Goal: Check status: Check status

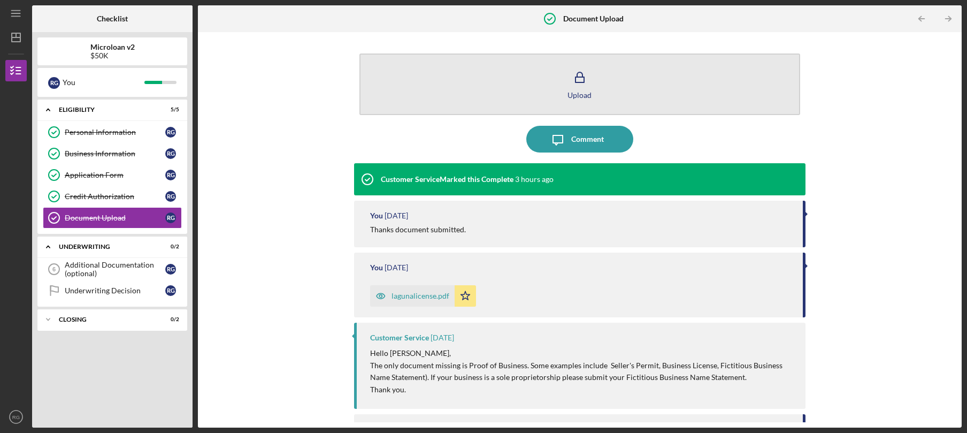
scroll to position [1, 0]
click at [561, 96] on button "Upload" at bounding box center [579, 84] width 441 height 62
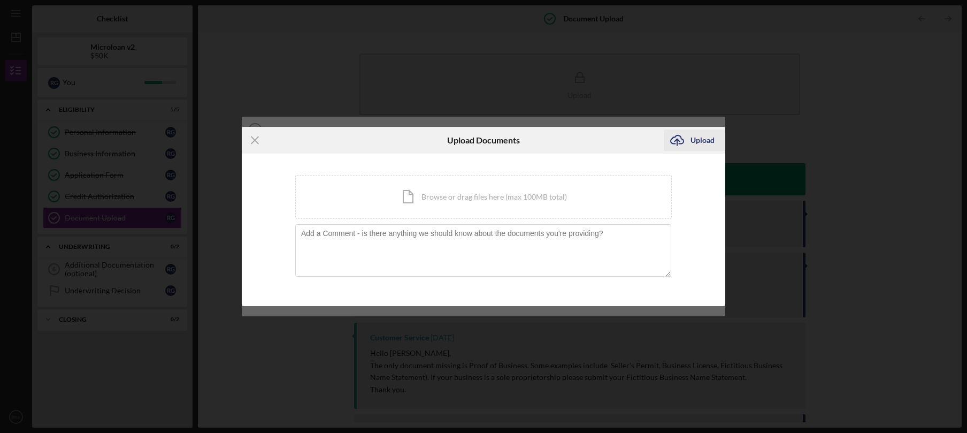
click at [683, 141] on icon "Icon/Upload" at bounding box center [677, 140] width 27 height 27
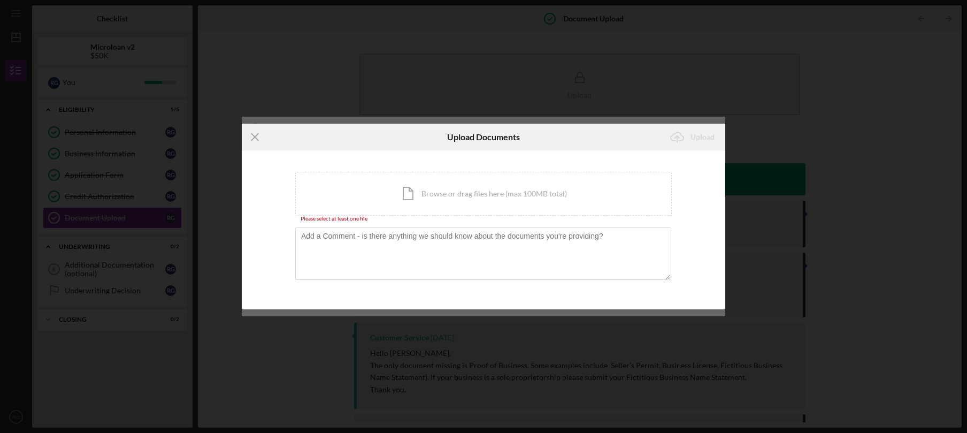
drag, startPoint x: 587, startPoint y: 163, endPoint x: 584, endPoint y: 171, distance: 8.1
click at [587, 164] on div "You're uploading documents related to Document Upload . Icon/Document Browse or…" at bounding box center [484, 229] width 484 height 159
click at [579, 180] on div "Icon/Document Browse or drag files here (max 100MB total) Tap to choose files o…" at bounding box center [483, 194] width 377 height 44
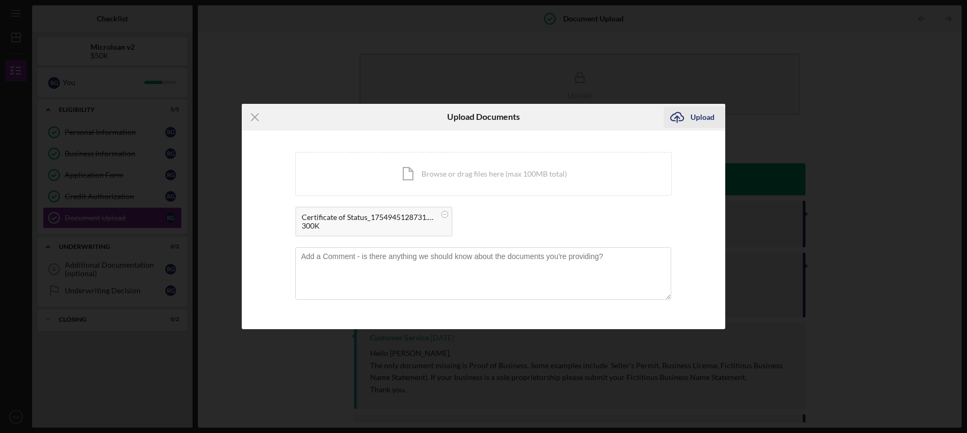
click at [701, 119] on div "Upload" at bounding box center [703, 116] width 24 height 21
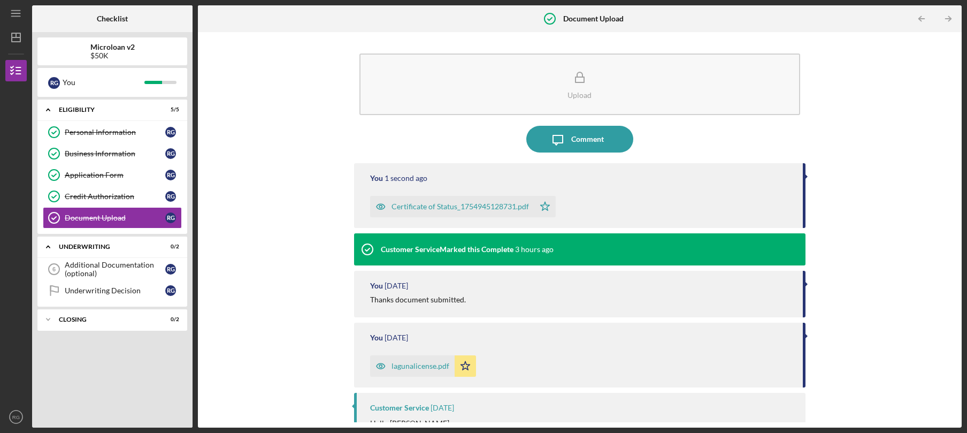
click at [485, 206] on div "Certificate of Status_1754945128731.pdf" at bounding box center [460, 206] width 137 height 9
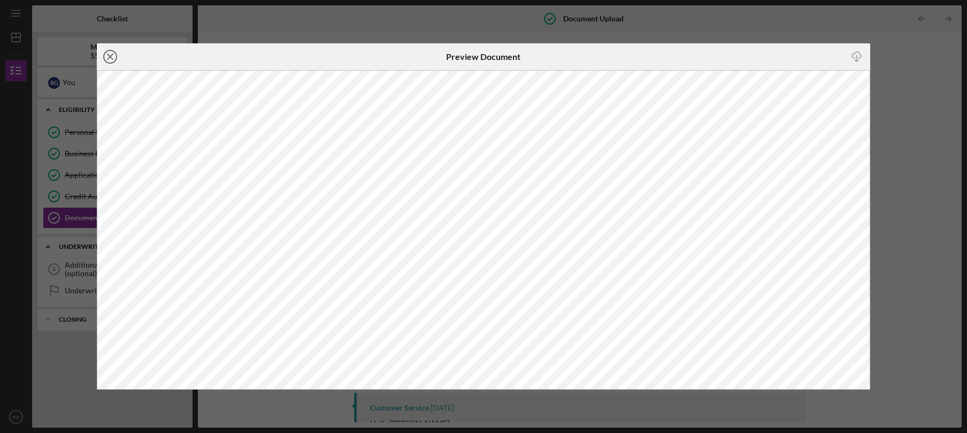
click at [109, 59] on icon "Icon/Close" at bounding box center [110, 56] width 27 height 27
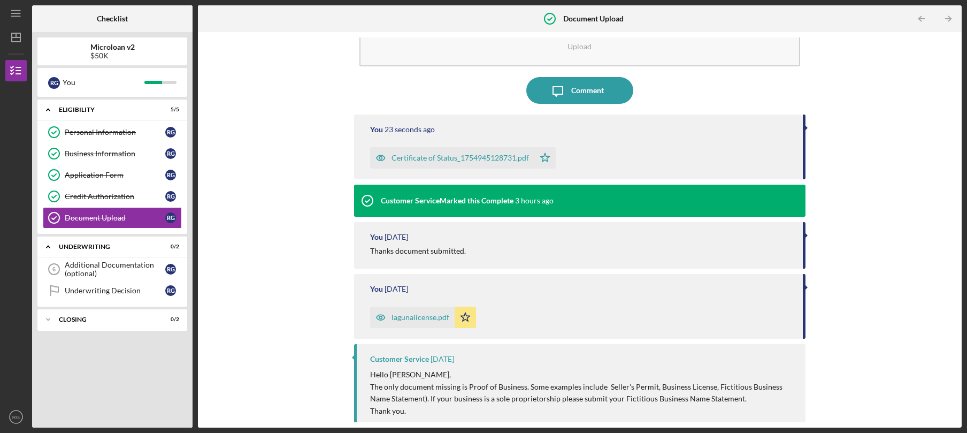
scroll to position [50, 0]
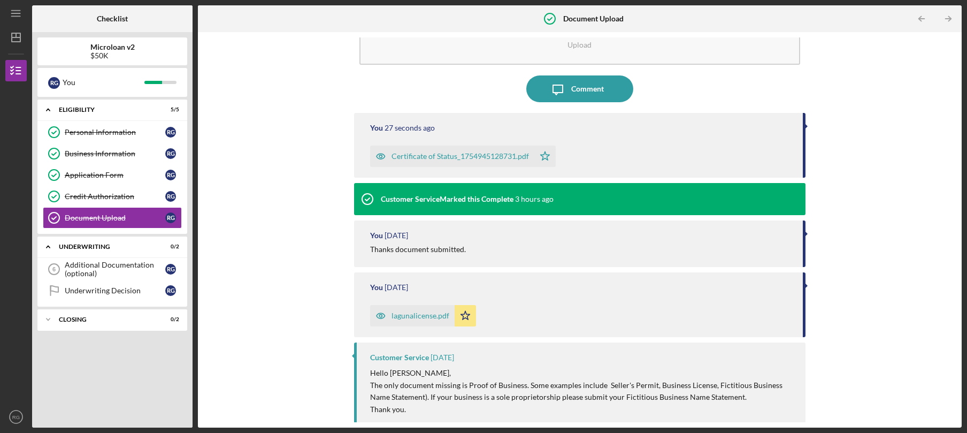
click at [121, 51] on b "Microloan v2" at bounding box center [112, 47] width 44 height 9
click at [19, 9] on icon "Icon/Menu" at bounding box center [16, 14] width 24 height 24
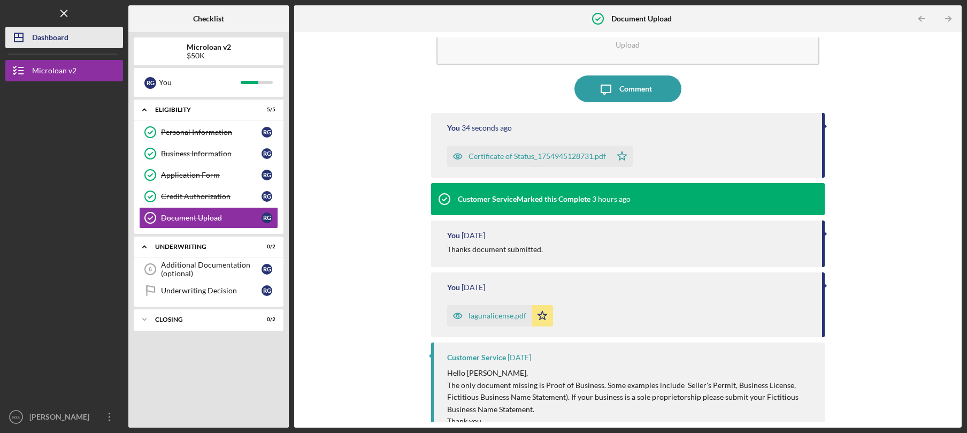
click at [44, 35] on div "Dashboard" at bounding box center [50, 39] width 36 height 24
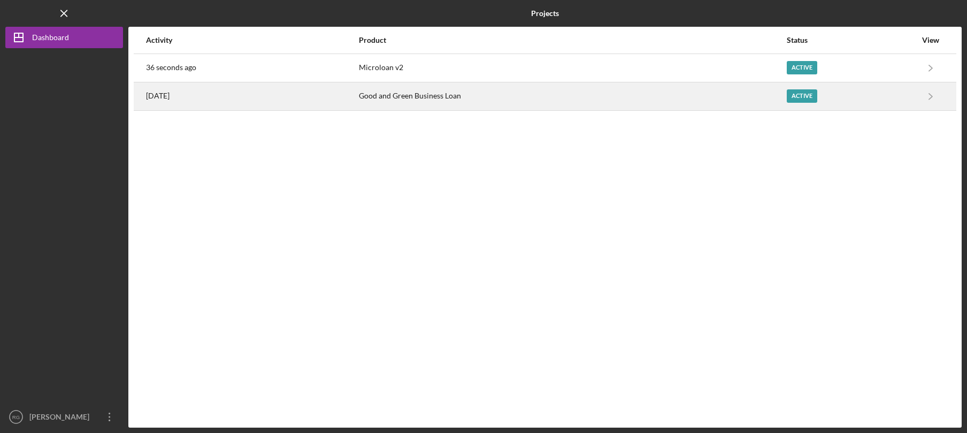
click at [341, 99] on div "[DATE]" at bounding box center [252, 96] width 212 height 27
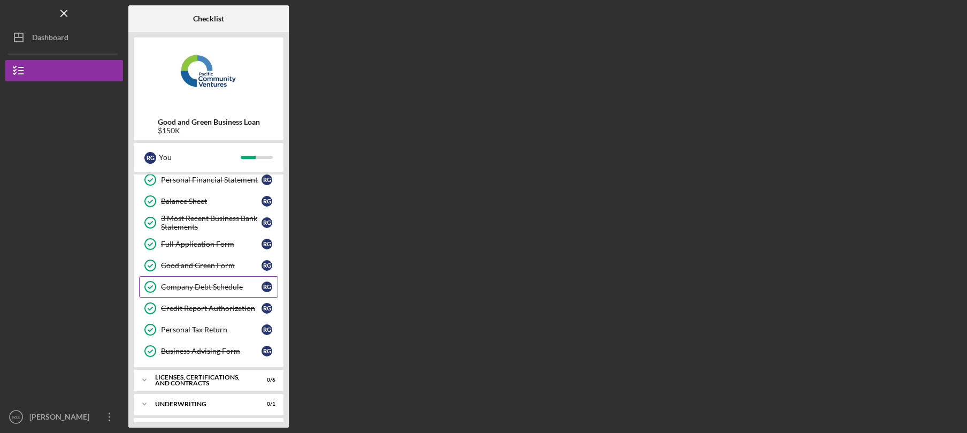
scroll to position [159, 0]
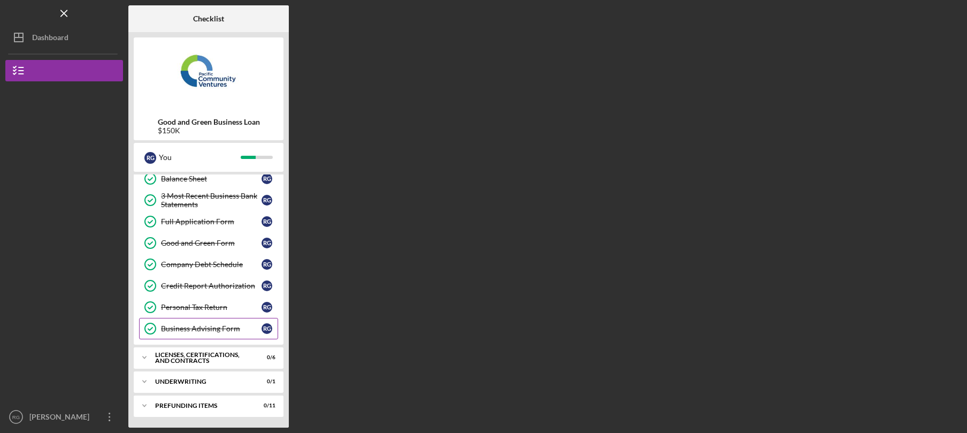
click at [187, 325] on div "Business Advising Form" at bounding box center [211, 328] width 101 height 9
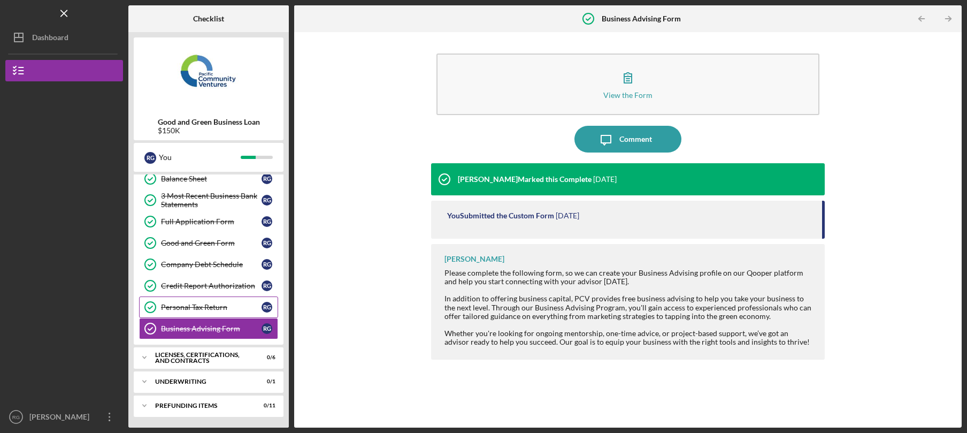
click at [223, 300] on link "Personal Tax Return Personal Tax Return R G" at bounding box center [208, 306] width 139 height 21
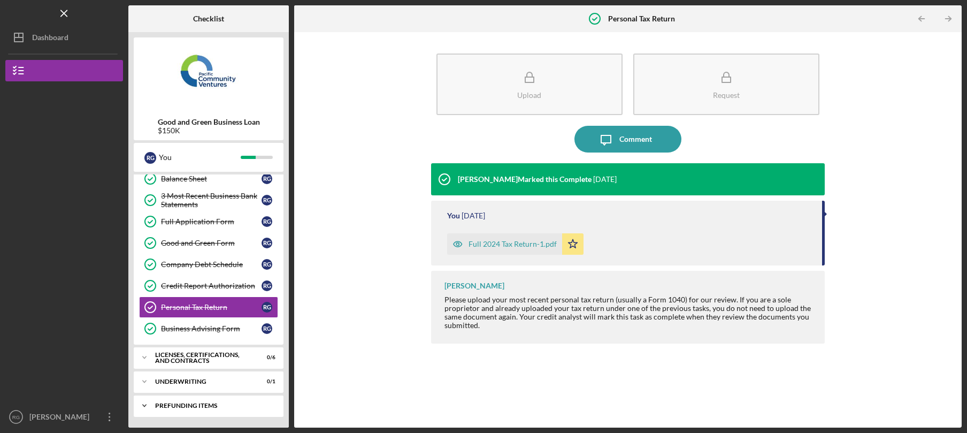
click at [187, 412] on div "Icon/Expander Prefunding Items 0 / 11" at bounding box center [209, 405] width 150 height 21
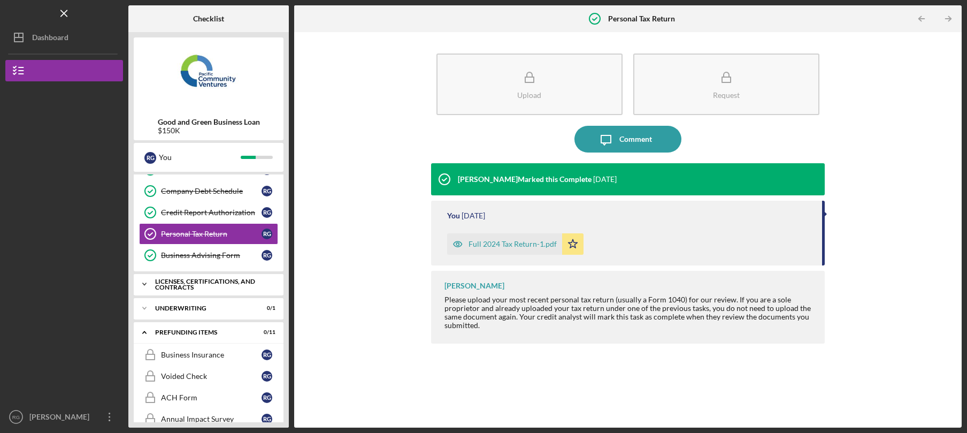
scroll to position [401, 0]
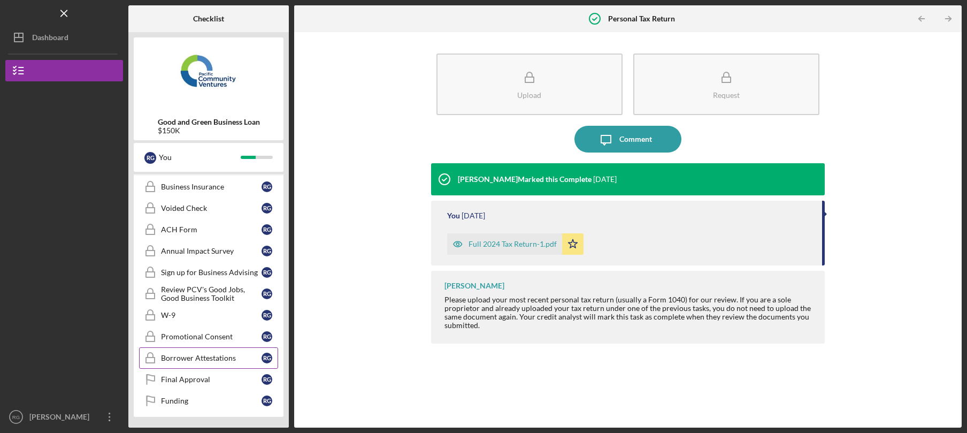
click at [198, 355] on div "Borrower Attestations" at bounding box center [211, 358] width 101 height 9
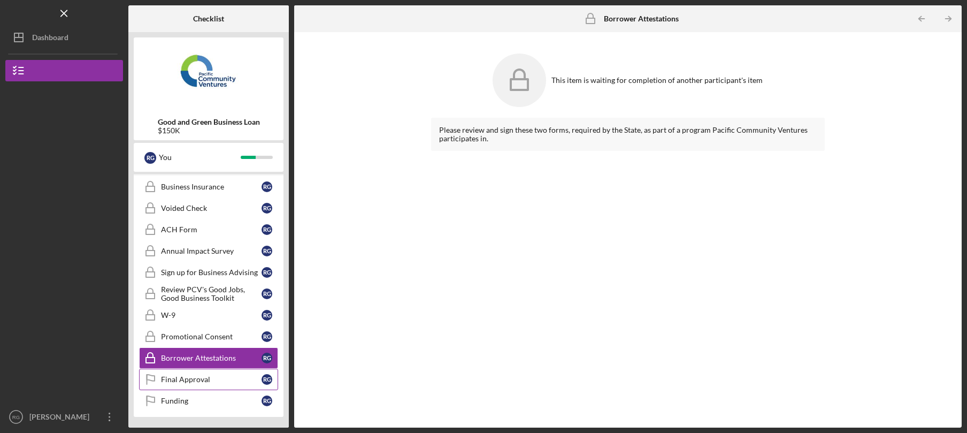
click at [194, 384] on div "Final Approval" at bounding box center [211, 379] width 101 height 9
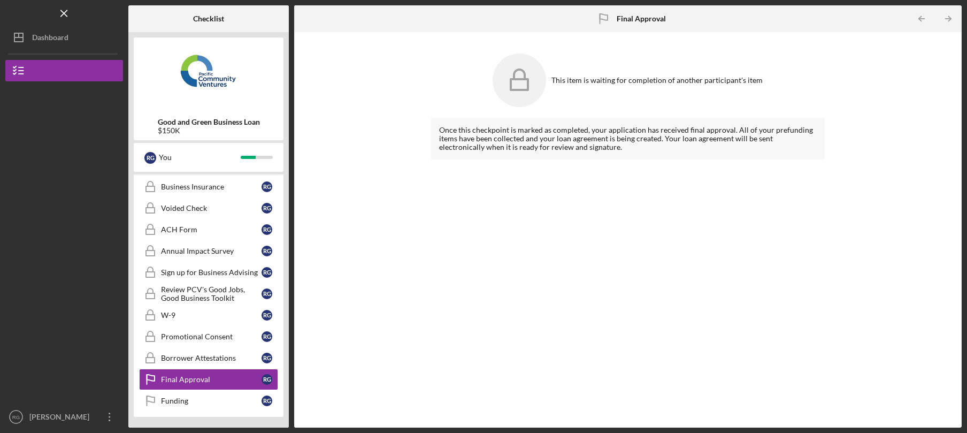
click at [193, 413] on div "Business Insurance Business Insurance R G Voided Check Voided Check R G ACH For…" at bounding box center [209, 296] width 150 height 241
click at [192, 409] on link "Funding Funding R G" at bounding box center [208, 400] width 139 height 21
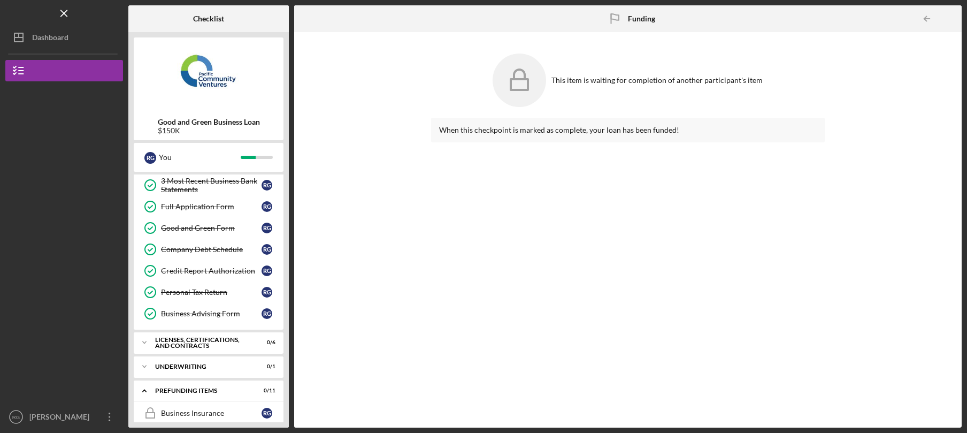
scroll to position [174, 0]
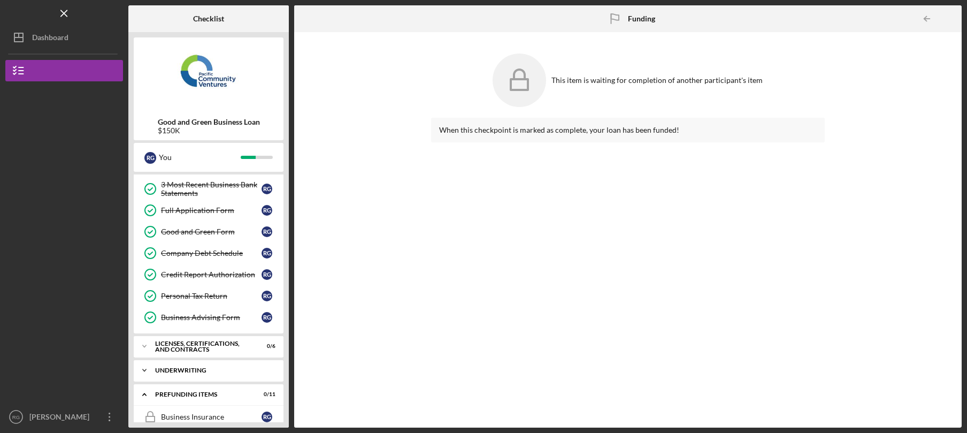
click at [211, 374] on div "Icon/Expander Underwriting 0 / 1" at bounding box center [209, 369] width 150 height 21
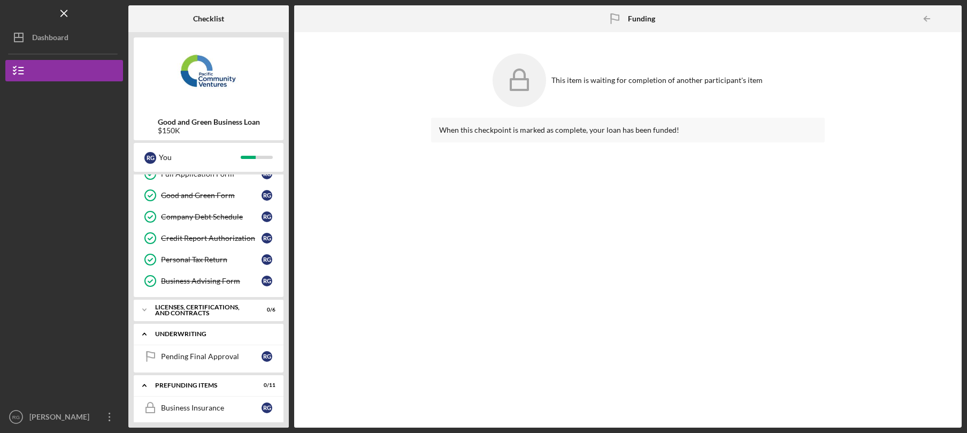
scroll to position [241, 0]
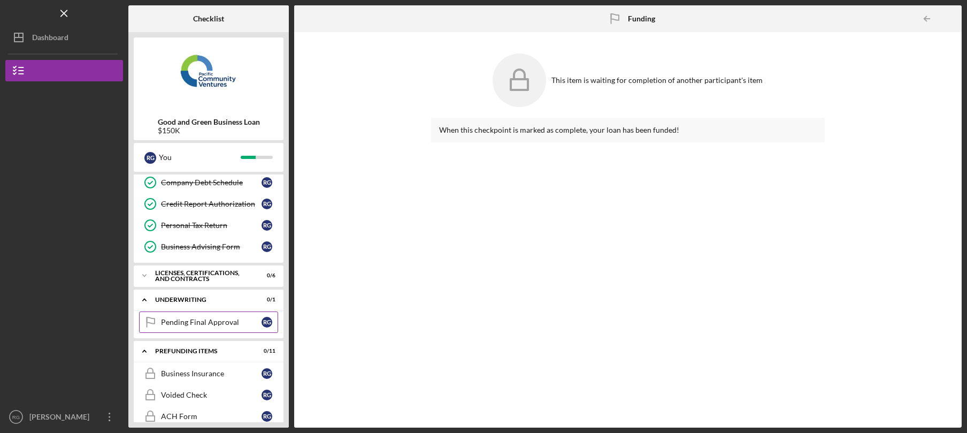
click at [220, 314] on link "Pending Final Approval Pending Final Approval R G" at bounding box center [208, 321] width 139 height 21
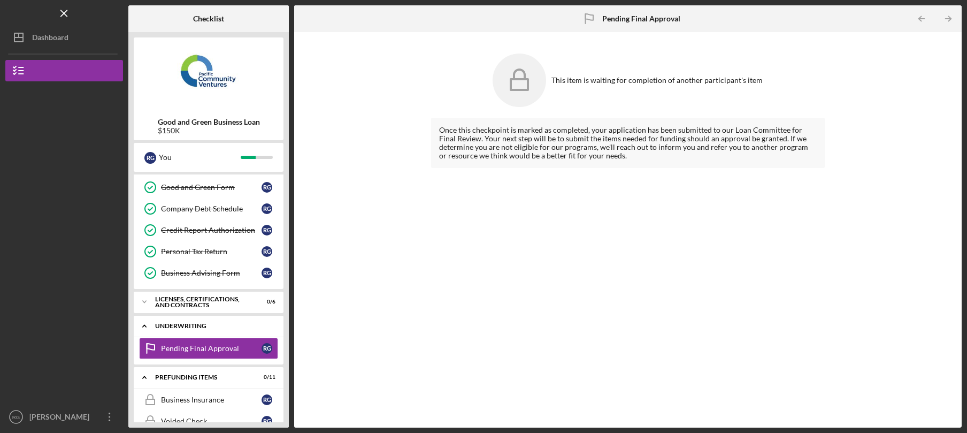
scroll to position [207, 0]
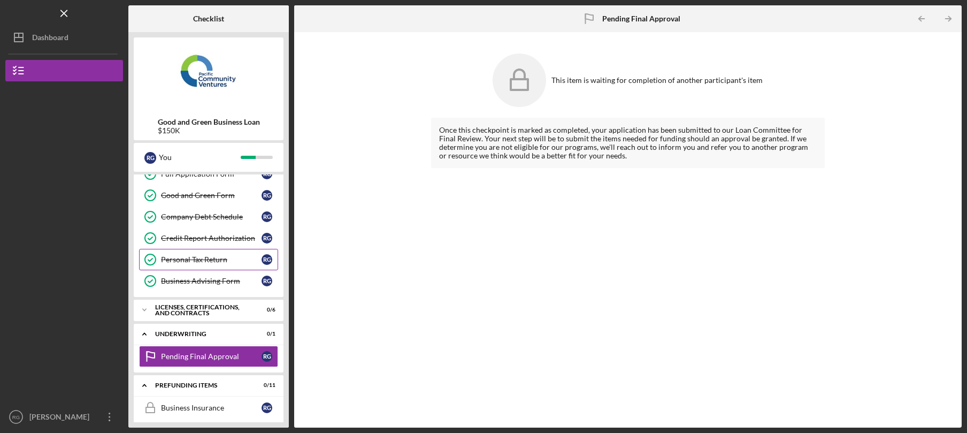
click at [225, 263] on div "Personal Tax Return" at bounding box center [211, 259] width 101 height 9
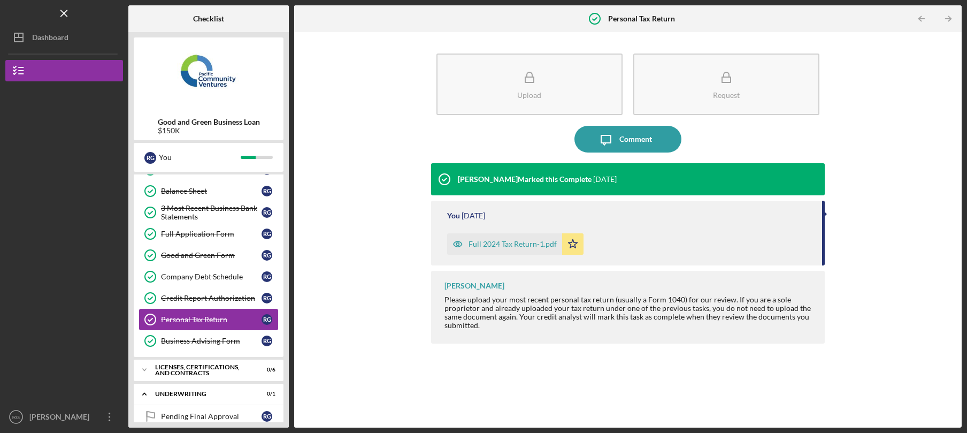
scroll to position [147, 0]
click at [219, 274] on div "Company Debt Schedule" at bounding box center [211, 277] width 101 height 9
